Goal: Task Accomplishment & Management: Manage account settings

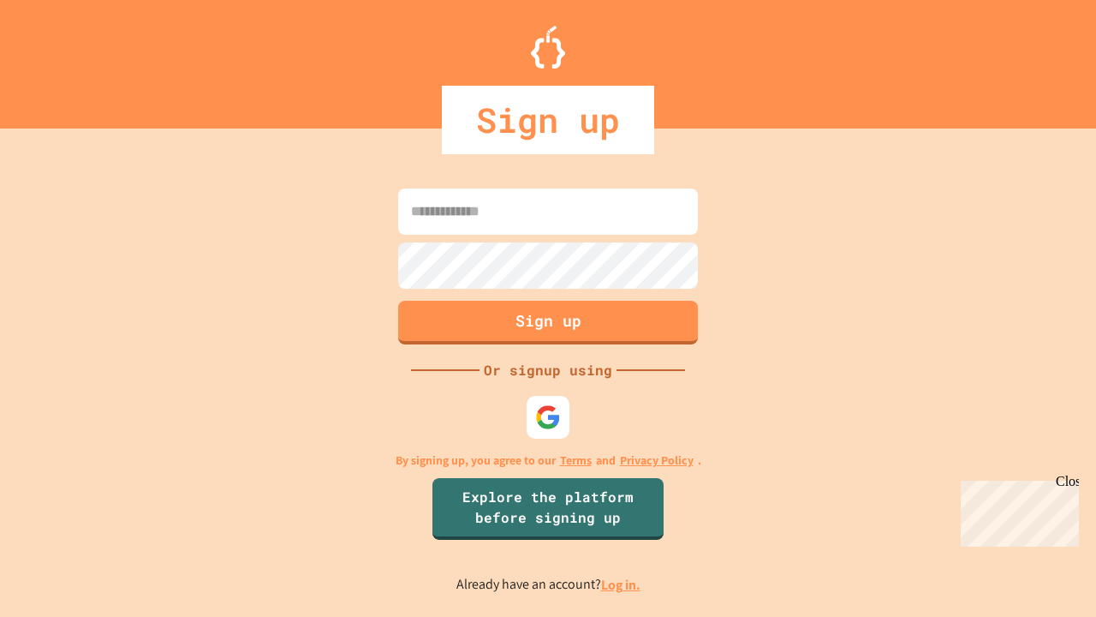
click at [622, 584] on link "Log in." at bounding box center [620, 585] width 39 height 18
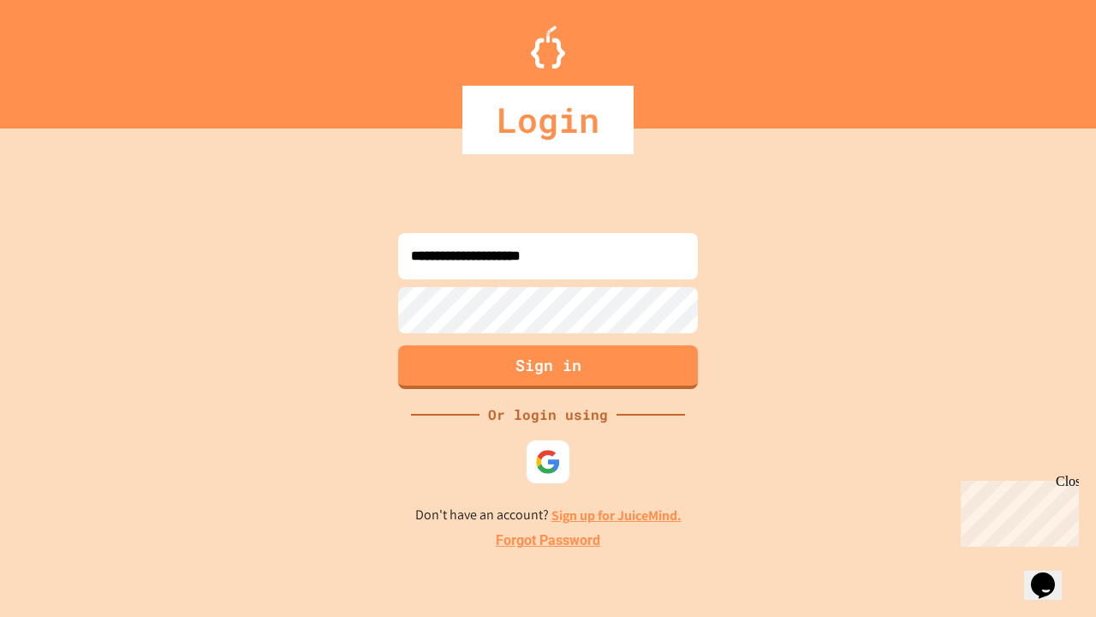
type input "**********"
